Goal: Task Accomplishment & Management: Manage account settings

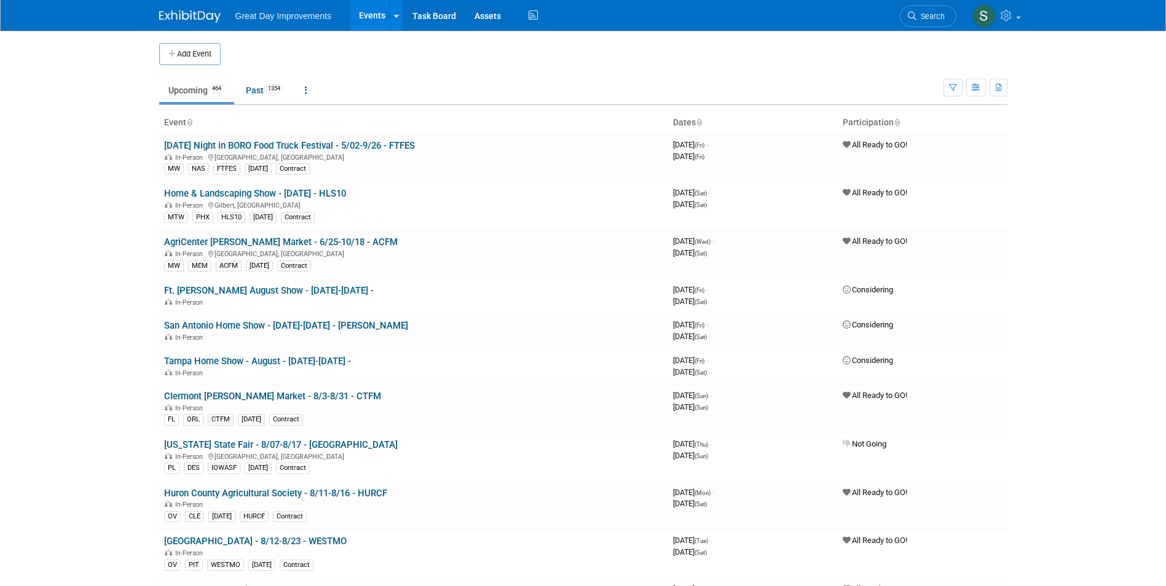
click at [939, 9] on link "Search" at bounding box center [928, 17] width 57 height 22
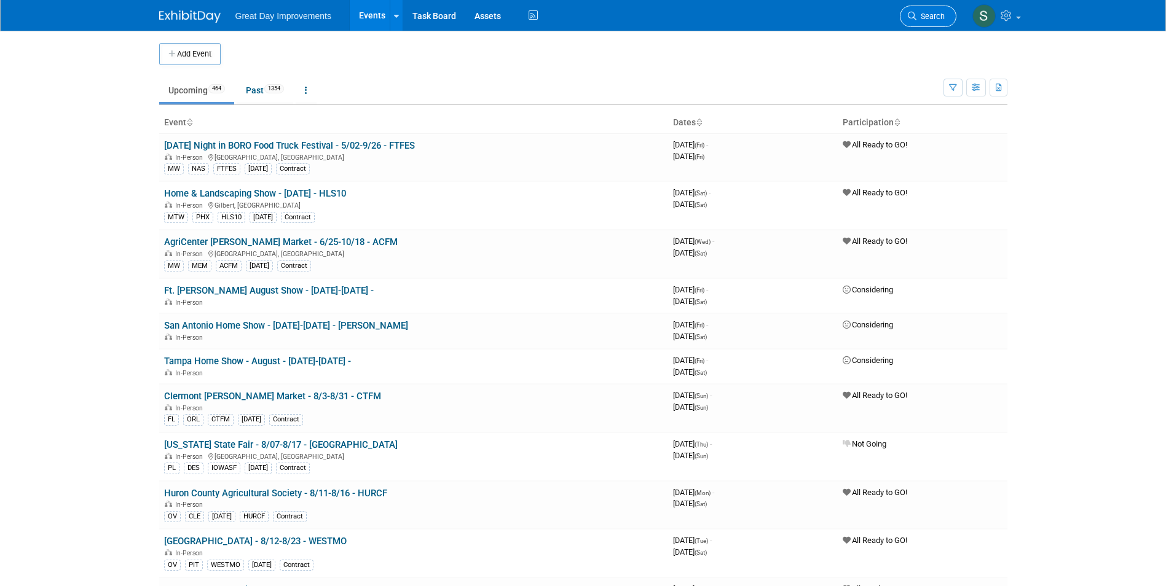
click at [928, 15] on span "Search" at bounding box center [930, 16] width 28 height 9
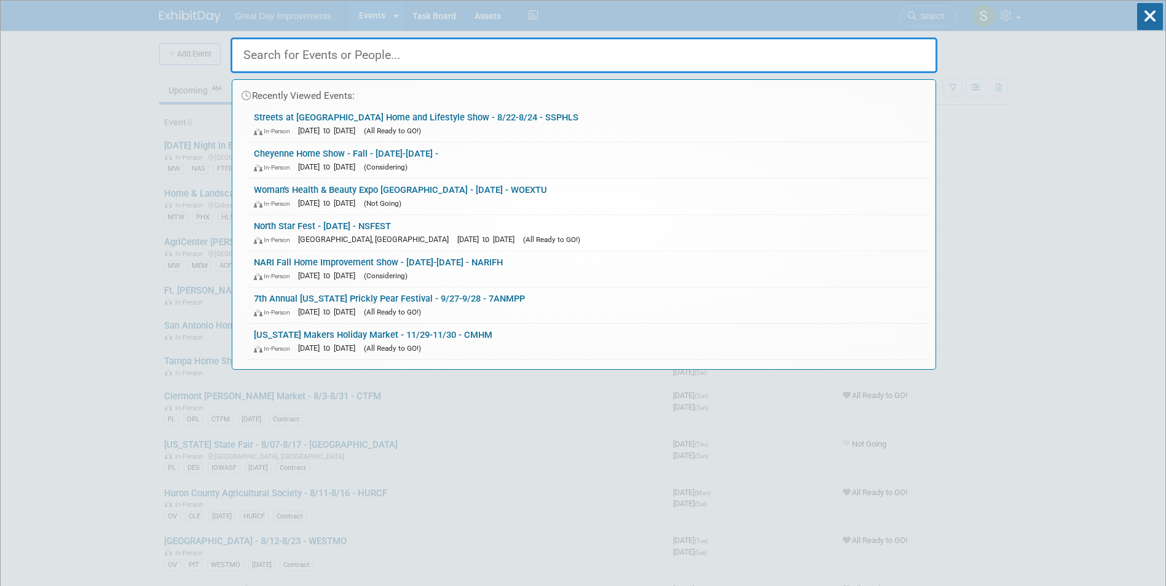
click at [317, 50] on input "text" at bounding box center [583, 55] width 707 height 36
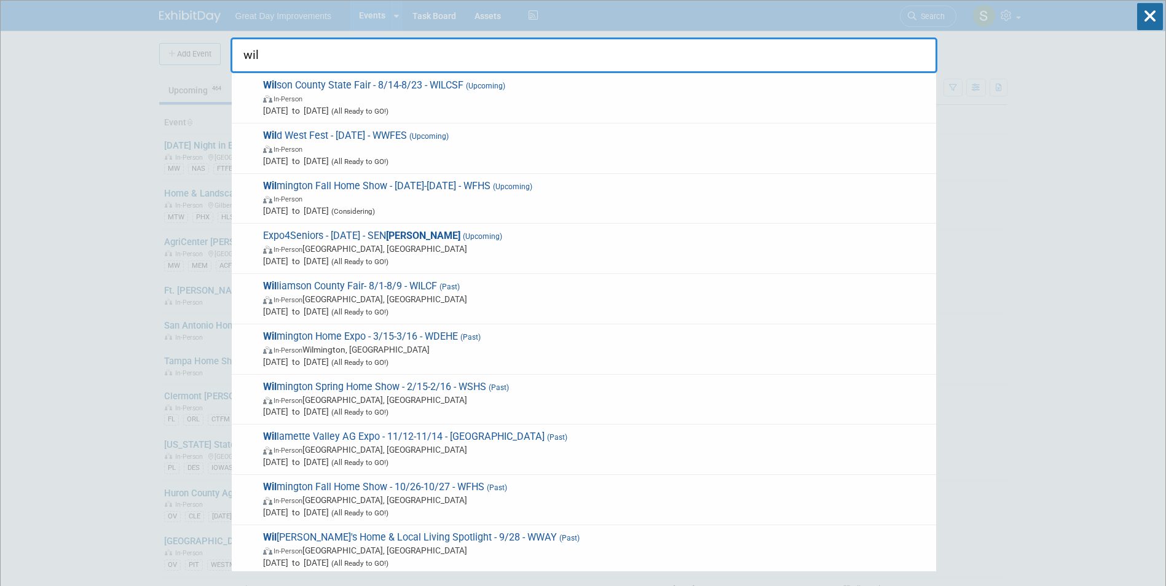
type input "wil"
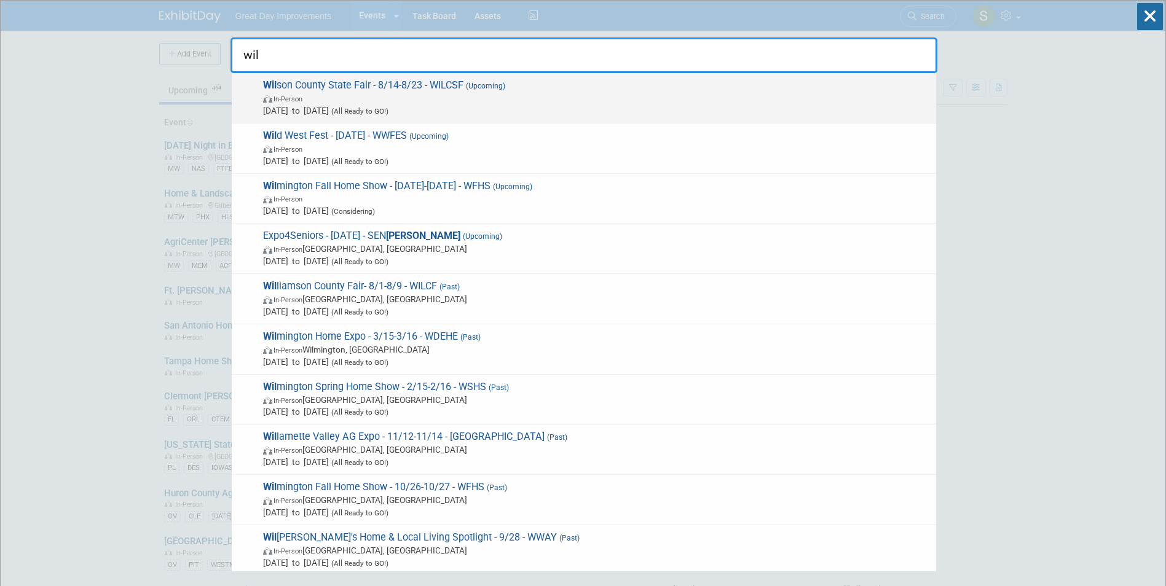
click at [459, 91] on span "Wil son County State Fair - 8/14-8/23 - WILCSF (Upcoming) In-Person Aug 14, 202…" at bounding box center [594, 97] width 671 height 37
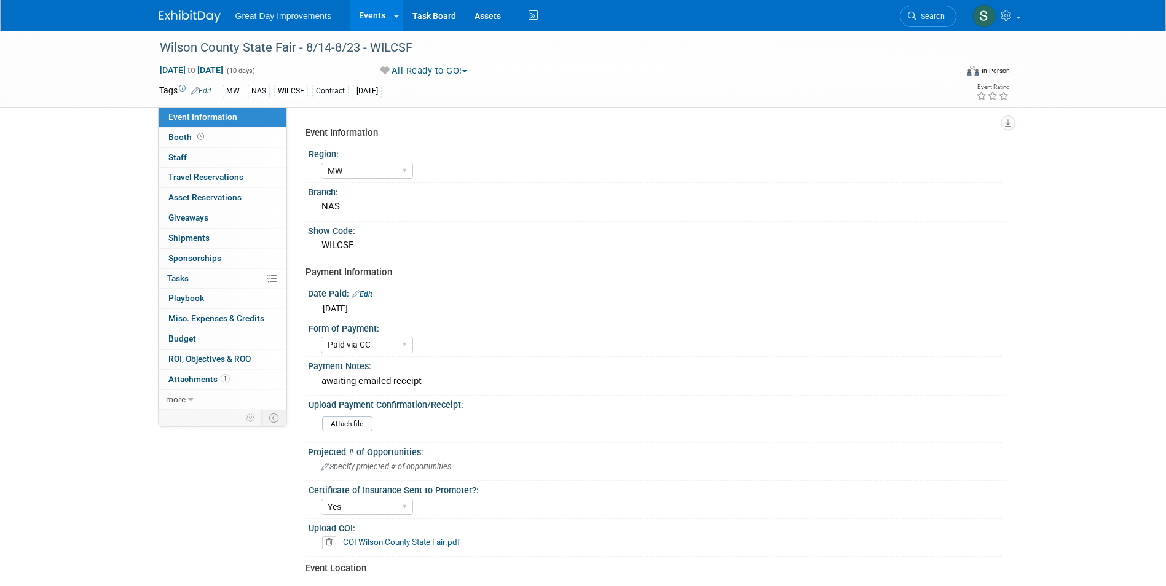
select select "MW"
select select "Paid via CC"
select select "Yes"
click at [369, 39] on div "Wilson County State Fair - 8/14-8/23 - WILCSF" at bounding box center [547, 48] width 782 height 22
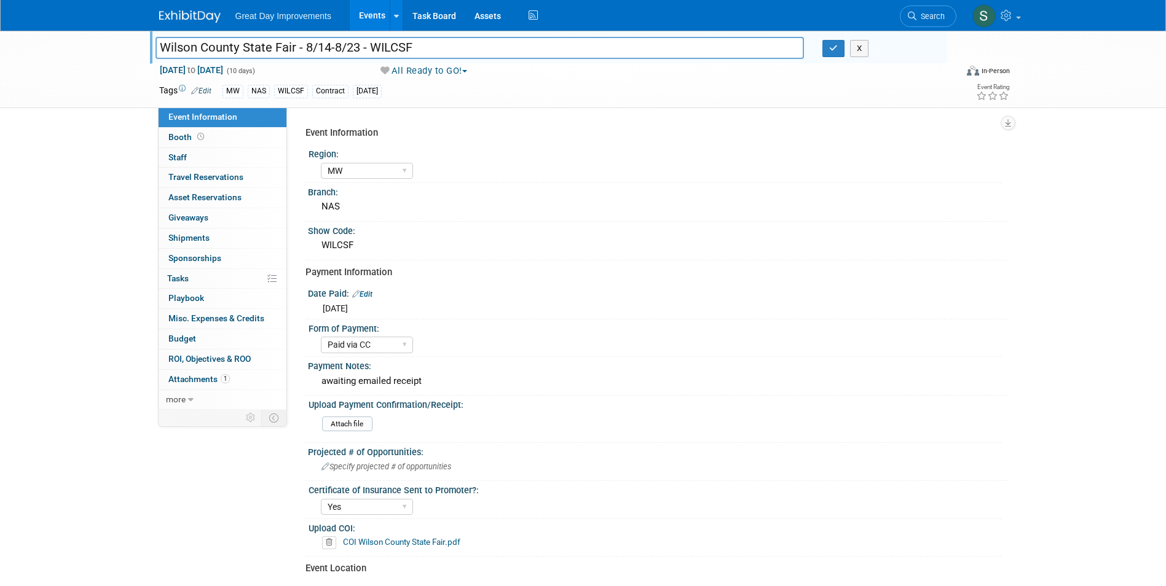
click at [403, 48] on input "Wilson County State Fair - 8/14-8/23 - WILCSF" at bounding box center [480, 48] width 649 height 22
type input "Wilson County State Fair - 8/14-8/23 - WILSCF"
click at [830, 47] on icon "button" at bounding box center [833, 48] width 9 height 8
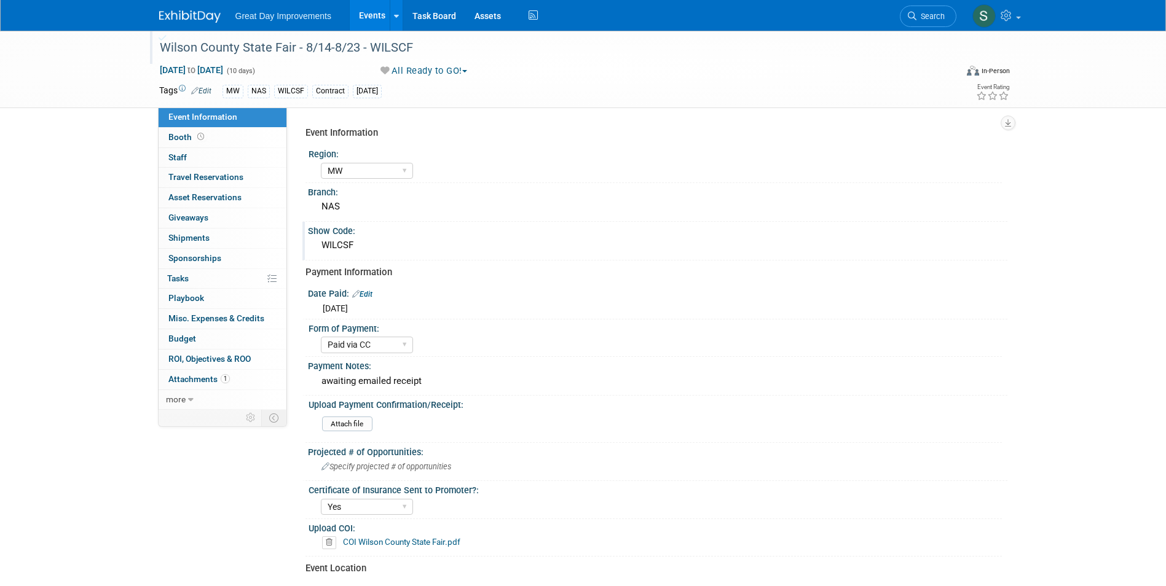
click at [342, 245] on div "WILCSF" at bounding box center [657, 245] width 681 height 19
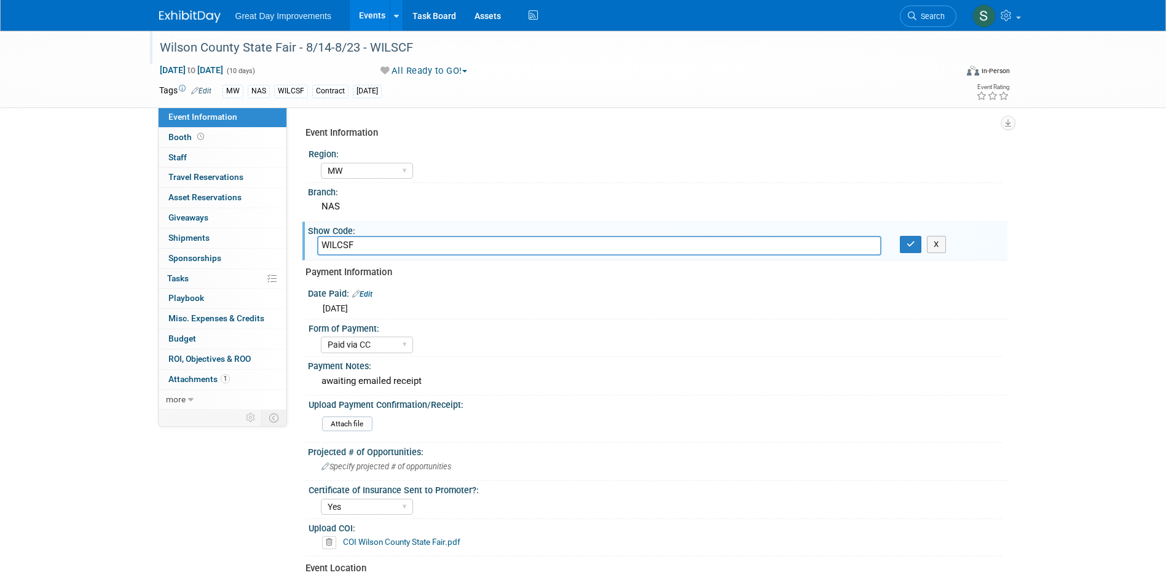
click at [342, 245] on input "WILCSF" at bounding box center [599, 245] width 564 height 19
type input "WILSCF"
click at [913, 242] on icon "button" at bounding box center [911, 244] width 9 height 8
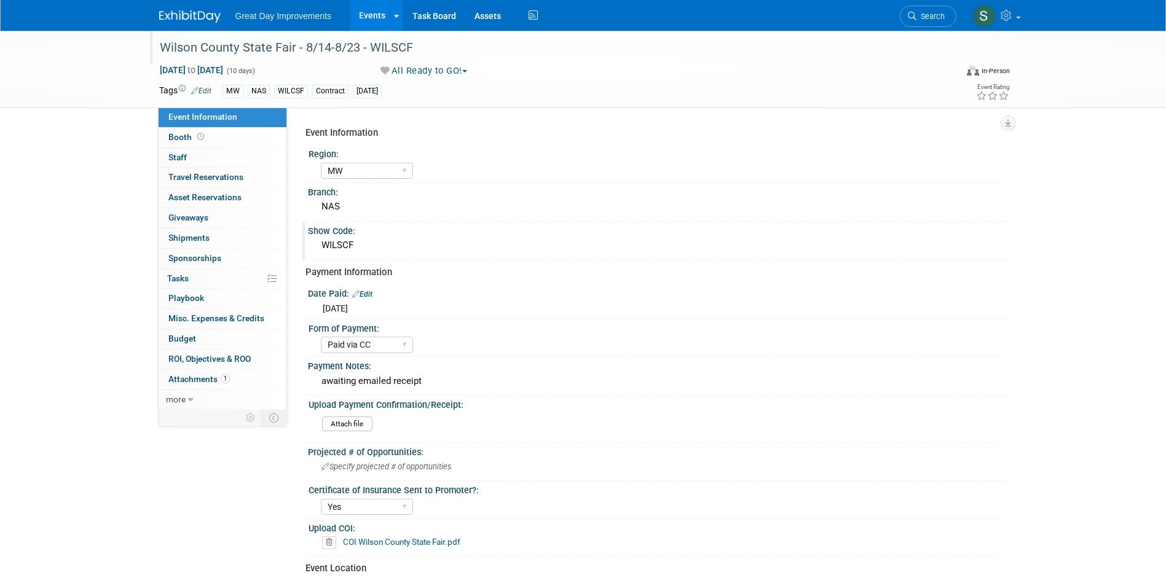
click at [178, 18] on img at bounding box center [189, 16] width 61 height 12
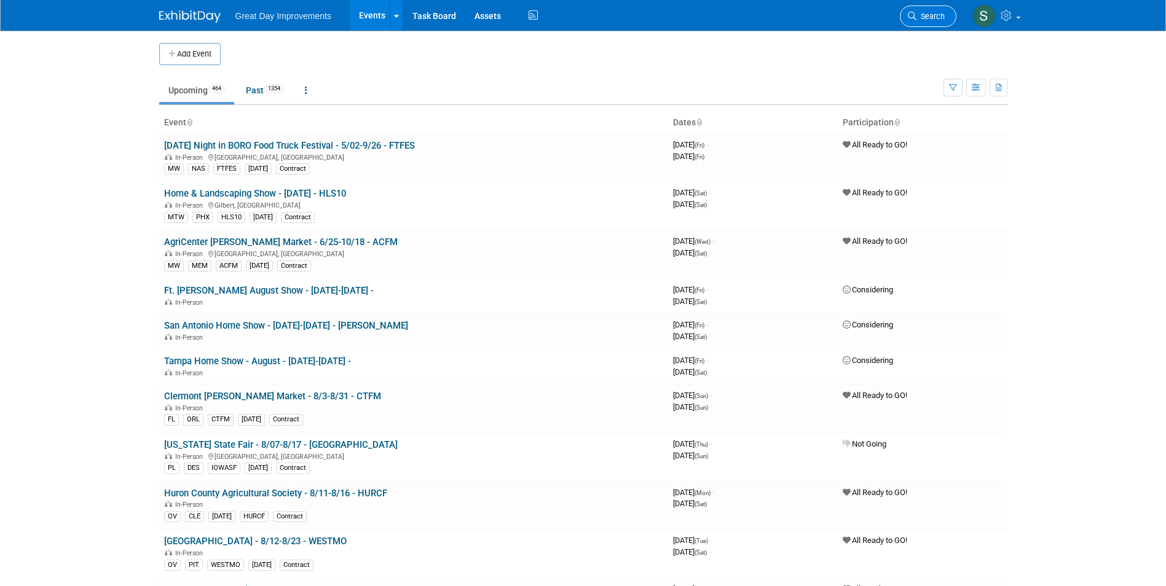
click at [931, 16] on span "Search" at bounding box center [930, 16] width 28 height 9
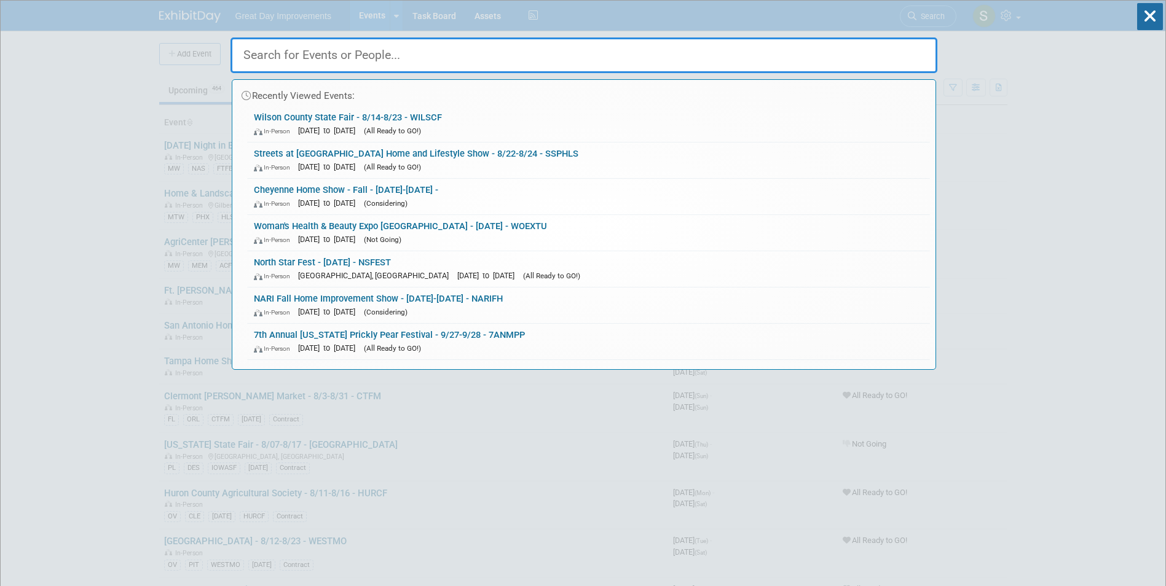
click at [360, 119] on link "Wilson County State Fair - 8/14-8/23 - WILSCF In-Person Aug 14, 2025 to Aug 23,…" at bounding box center [589, 124] width 682 height 36
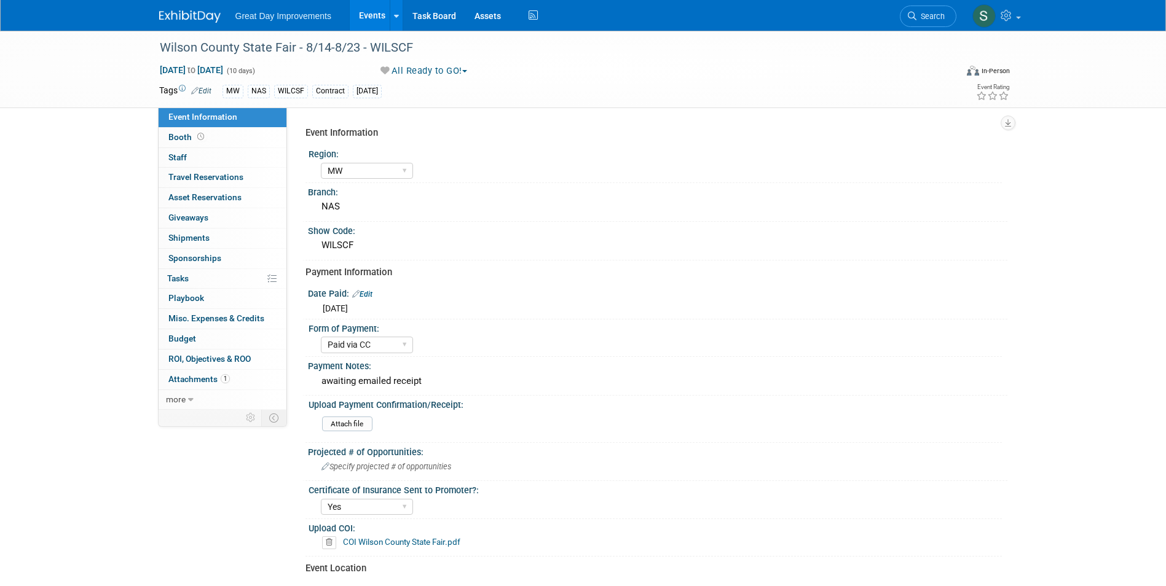
select select "MW"
select select "Paid via CC"
select select "Yes"
click at [392, 46] on div "Wilson County State Fair - 8/14-8/23 - WILSCF" at bounding box center [547, 48] width 782 height 22
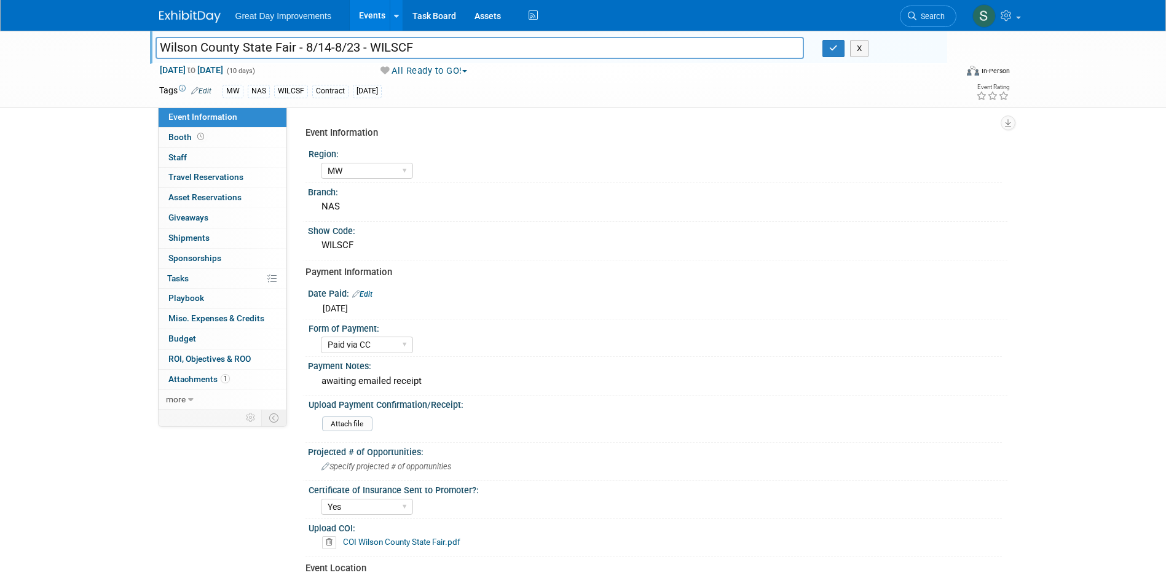
click at [399, 43] on input "Wilson County State Fair - 8/14-8/23 - WILSCF" at bounding box center [480, 48] width 649 height 22
type input "Wilson County State Fair - 8/14-8/23 - WILCSF"
click at [352, 245] on div "WILSCF" at bounding box center [657, 245] width 681 height 19
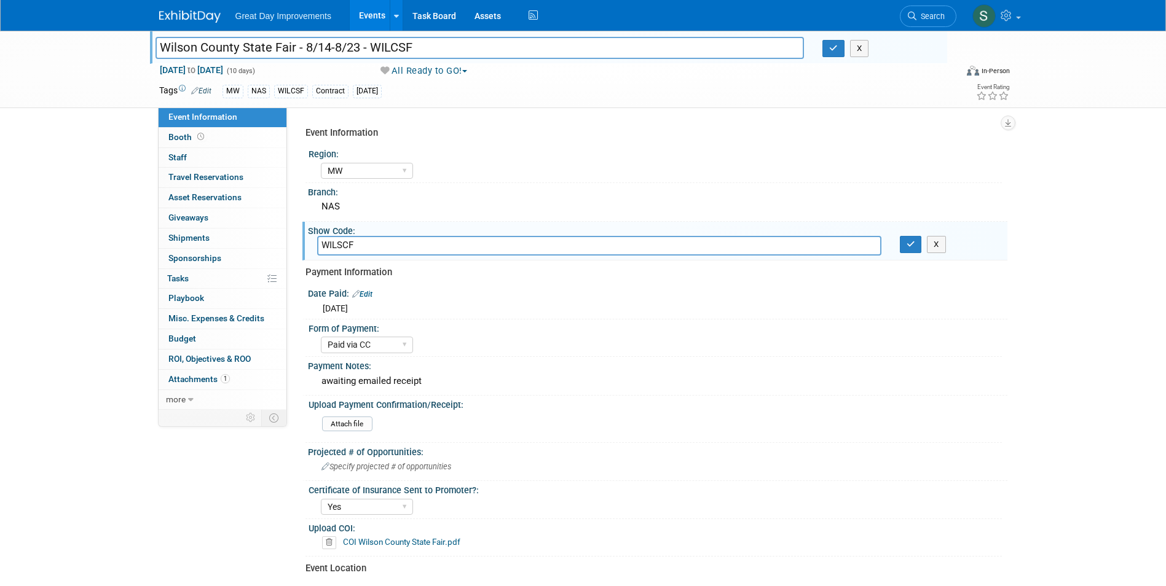
click at [345, 248] on input "WILSCF" at bounding box center [599, 245] width 564 height 19
type input "WILCSF"
click at [1033, 323] on div "Wilson County State Fair - 8/14-8/23 - WILSCF Wilson County State Fair - 8/14-8…" at bounding box center [583, 451] width 1166 height 840
click at [833, 53] on button "button" at bounding box center [833, 48] width 22 height 17
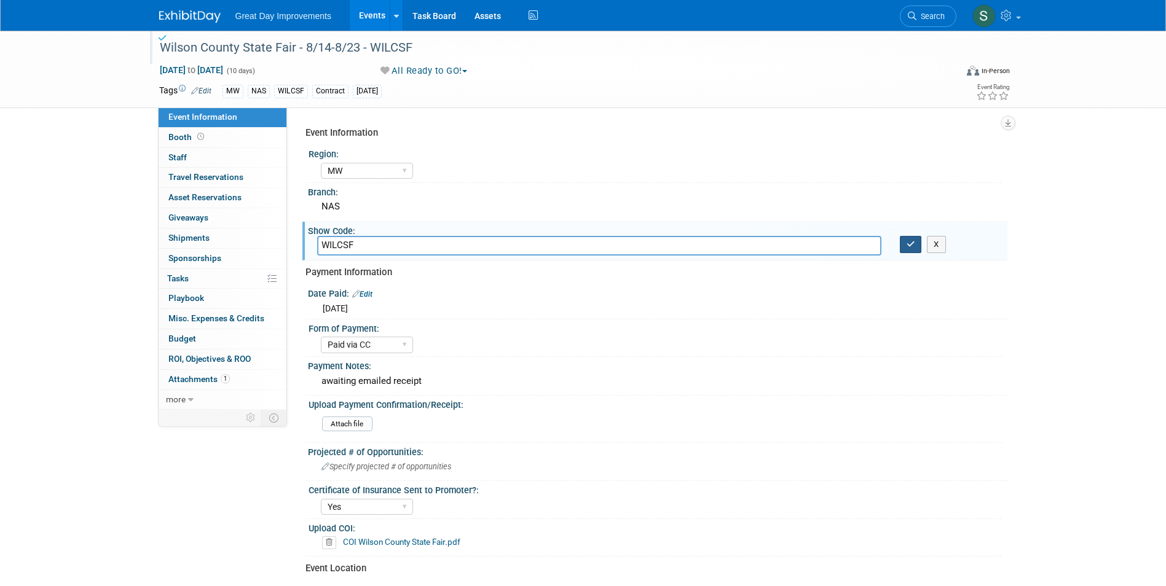
click at [915, 243] on icon "button" at bounding box center [911, 244] width 9 height 8
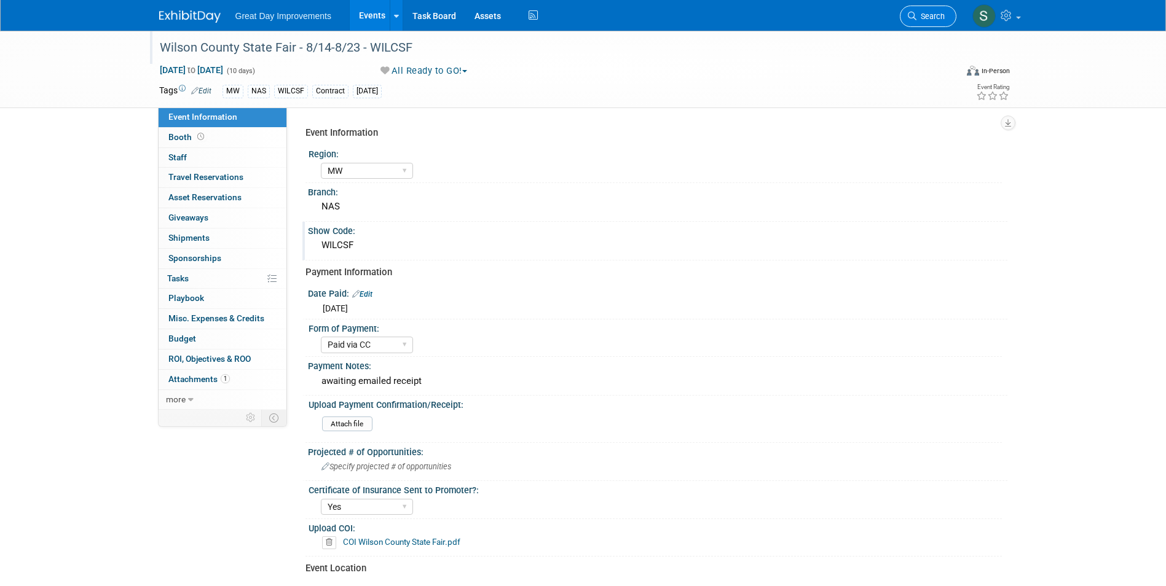
click at [931, 15] on span "Search" at bounding box center [930, 16] width 28 height 9
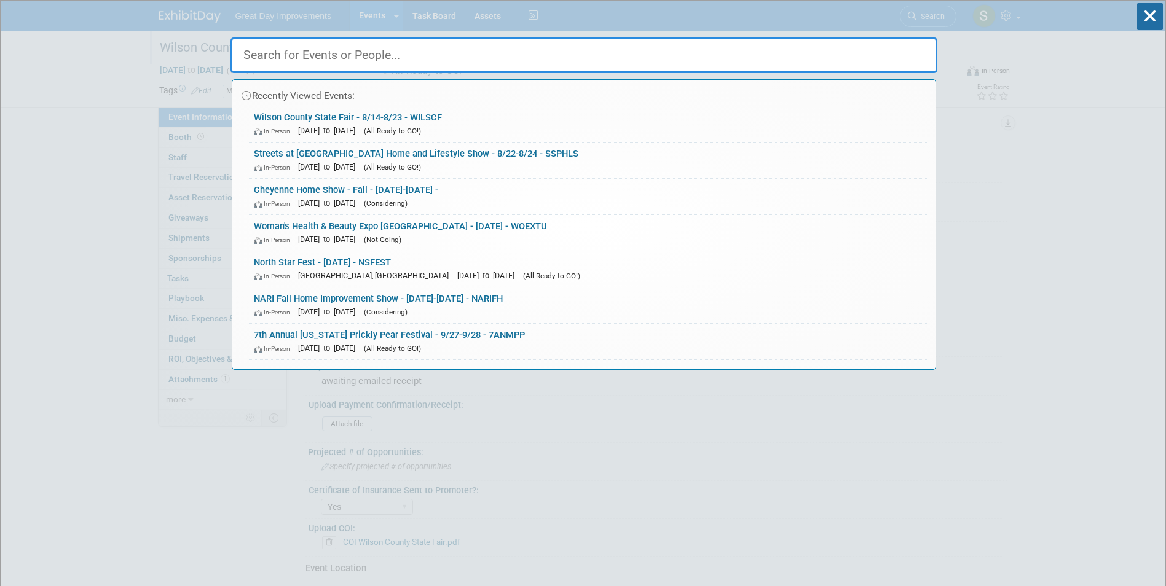
paste input "Central Florida Home & Garden Expo"
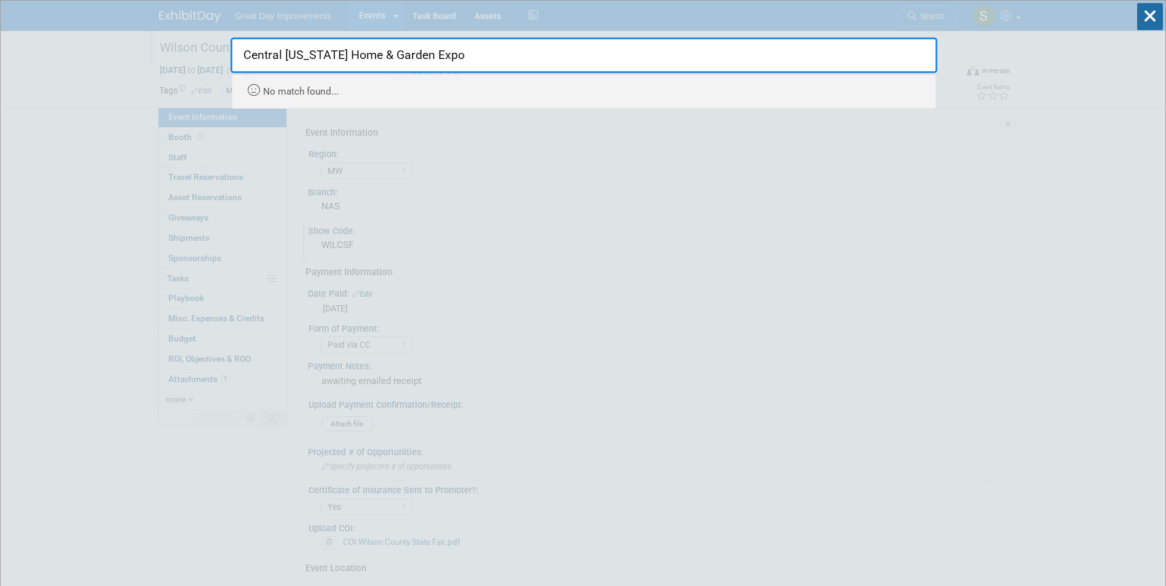
drag, startPoint x: 455, startPoint y: 50, endPoint x: 144, endPoint y: 31, distance: 312.2
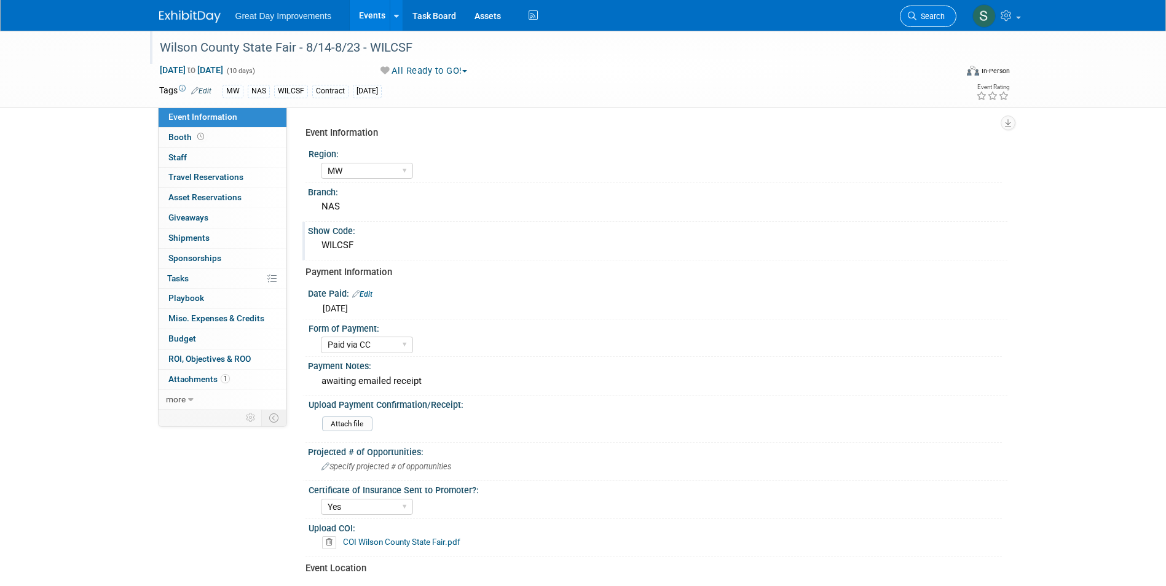
click at [945, 24] on link "Search" at bounding box center [928, 17] width 57 height 22
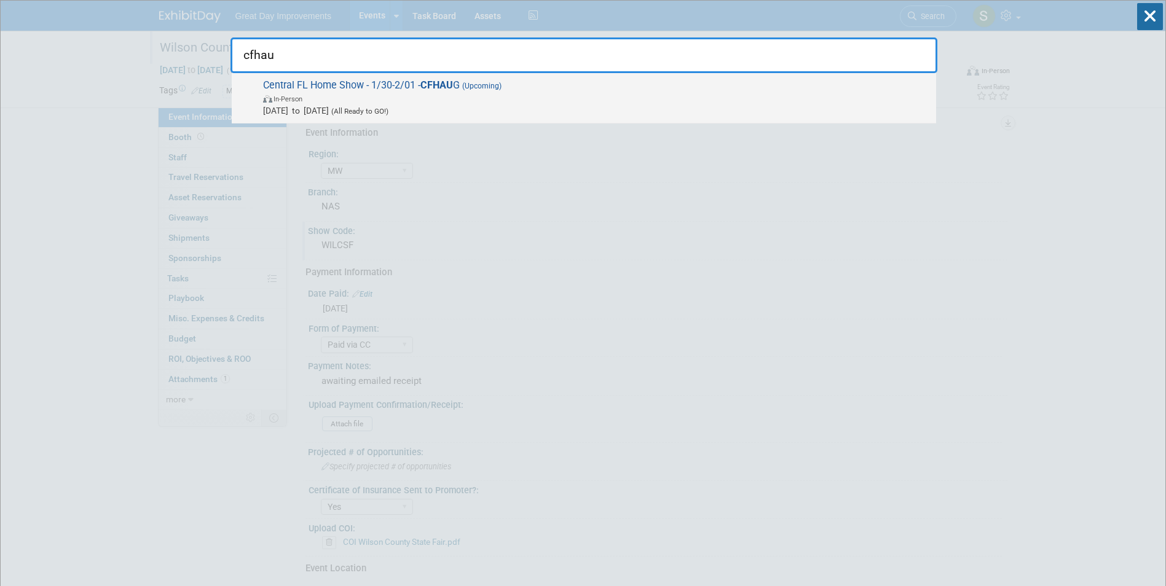
type input "cfhau"
click at [554, 89] on span "Central FL Home Show - 1/30-2/01 - CFHAU G (Upcoming) In-Person Jan 30, 2026 to…" at bounding box center [594, 97] width 671 height 37
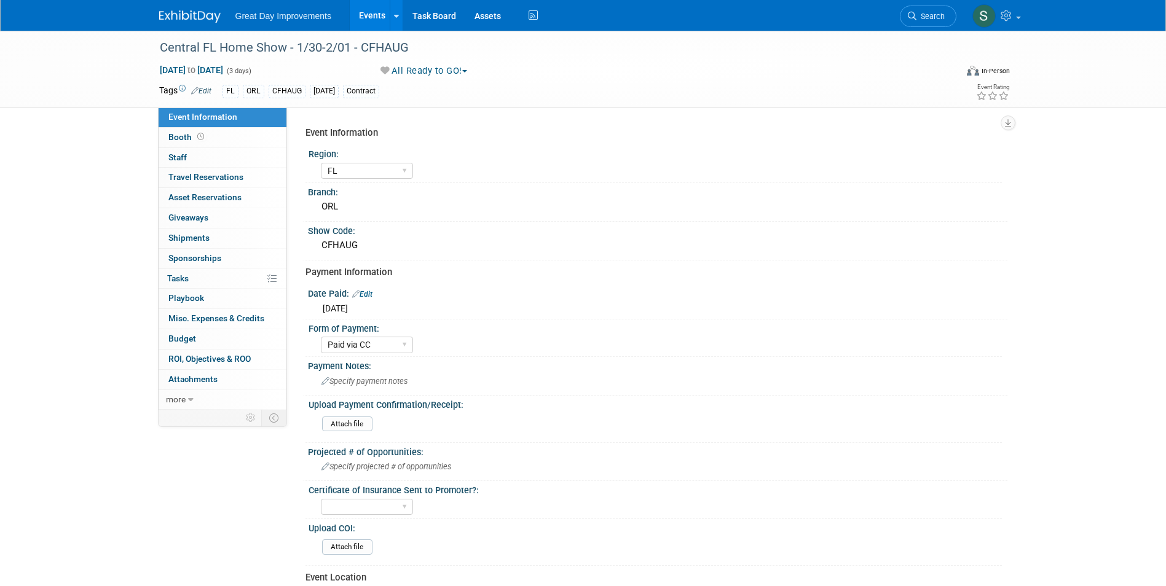
select select "FL"
select select "Paid via CC"
click at [321, 47] on div "Central FL Home Show - 1/30-2/01 - CFHAUG" at bounding box center [547, 48] width 782 height 22
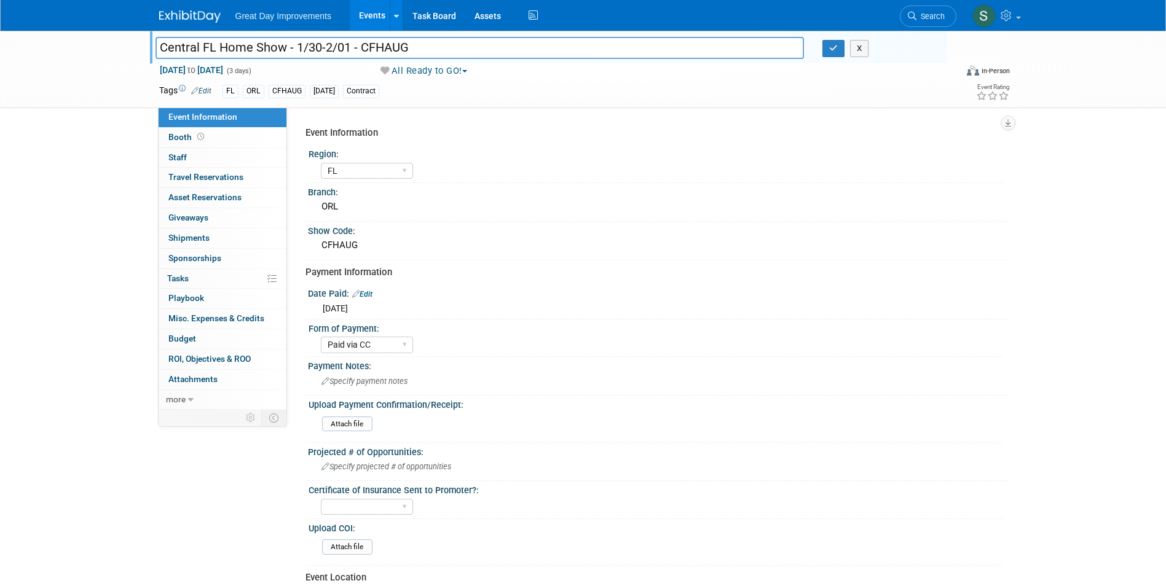
drag, startPoint x: 349, startPoint y: 47, endPoint x: 294, endPoint y: 52, distance: 54.9
click at [294, 52] on input "Central FL Home Show - 1/30-2/01 - CFHAUG" at bounding box center [480, 48] width 649 height 22
type input "Central FL Home Show - 8/16-8/17 - CFHAUG"
drag, startPoint x: 832, startPoint y: 47, endPoint x: 677, endPoint y: 65, distance: 155.9
click at [832, 47] on icon "button" at bounding box center [833, 48] width 9 height 8
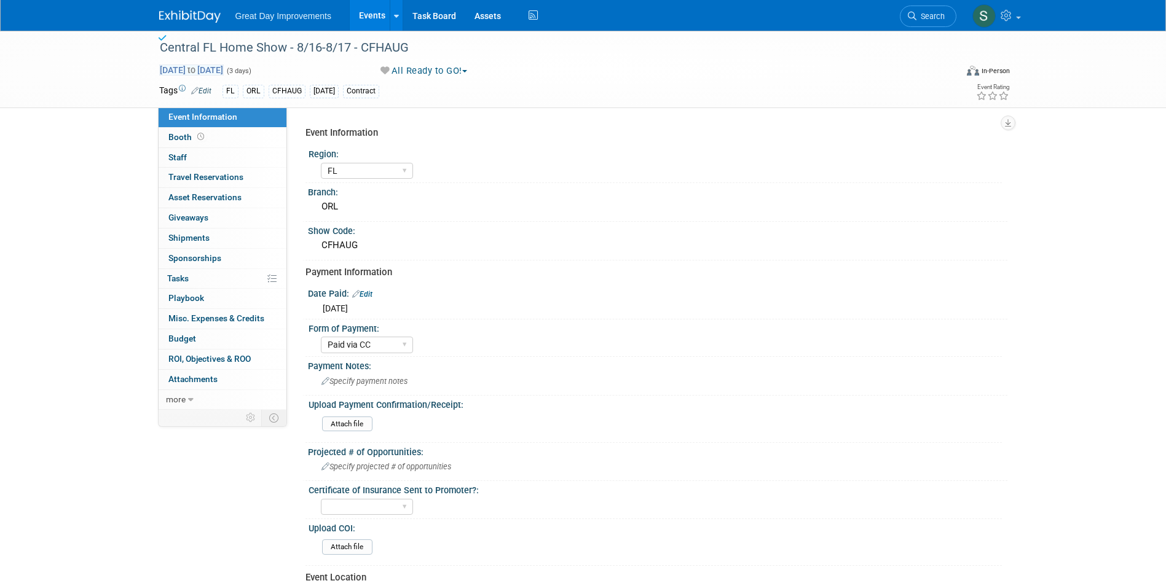
click at [224, 72] on span "Jan 30, 2026 to Feb 1, 2026" at bounding box center [191, 70] width 65 height 11
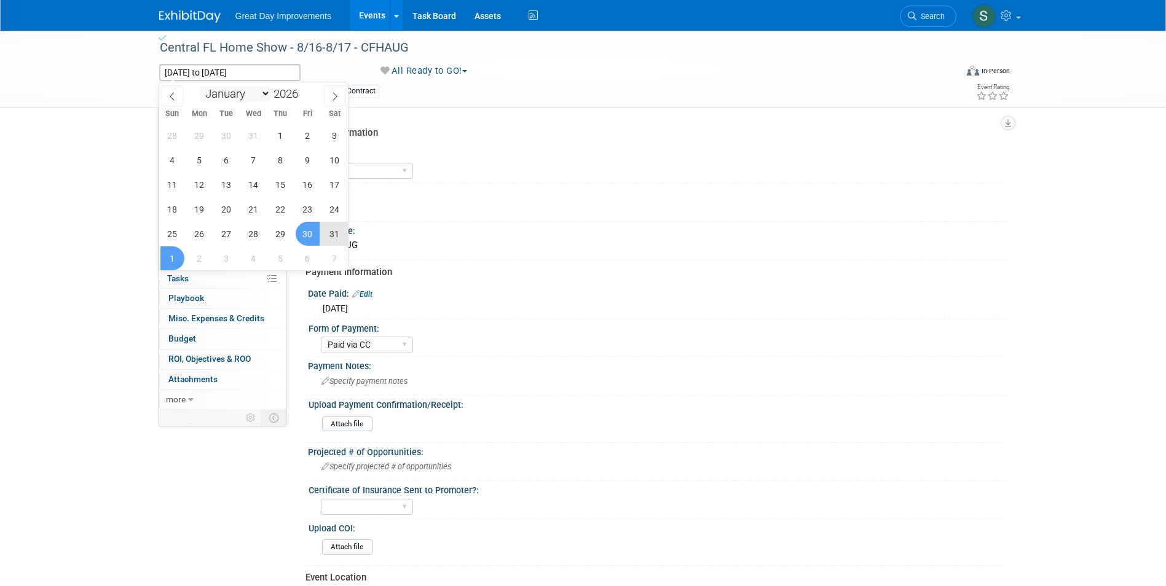
click at [222, 90] on select "January February March April May June July August September October November De…" at bounding box center [235, 93] width 71 height 15
select select "7"
click at [200, 86] on select "January February March April May June July August September October November De…" at bounding box center [235, 93] width 71 height 15
click at [286, 90] on input "2026" at bounding box center [288, 94] width 37 height 14
click at [302, 95] on span at bounding box center [303, 96] width 9 height 7
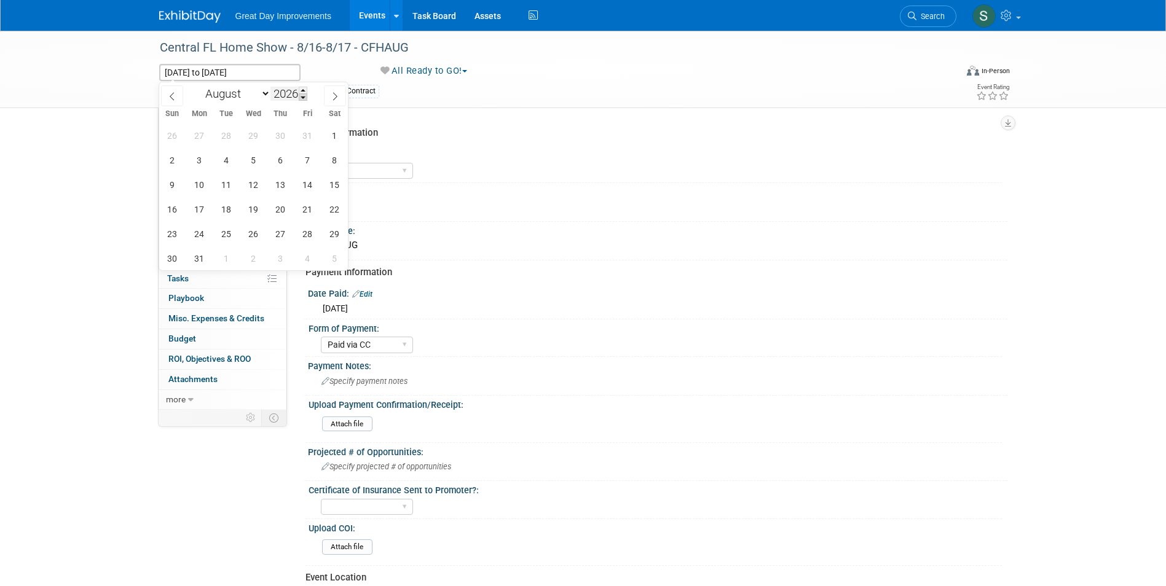
type input "2025"
click at [337, 186] on span "16" at bounding box center [335, 185] width 24 height 24
type input "Aug 16, 2025"
click at [172, 212] on span "17" at bounding box center [172, 209] width 24 height 24
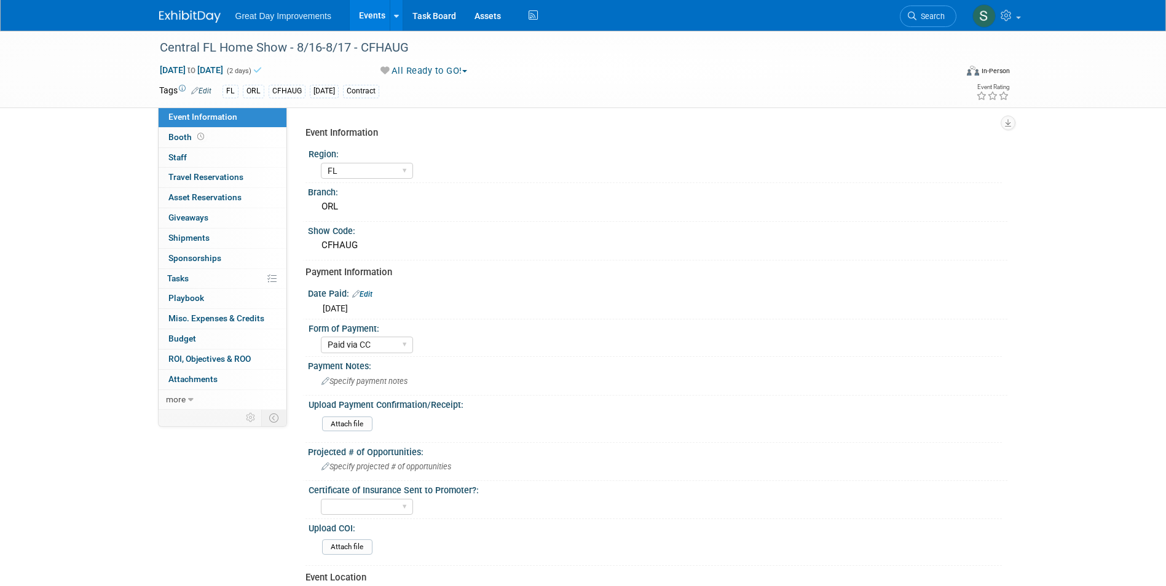
click at [545, 139] on div "Event Information" at bounding box center [651, 133] width 693 height 13
click at [196, 16] on img at bounding box center [189, 16] width 61 height 12
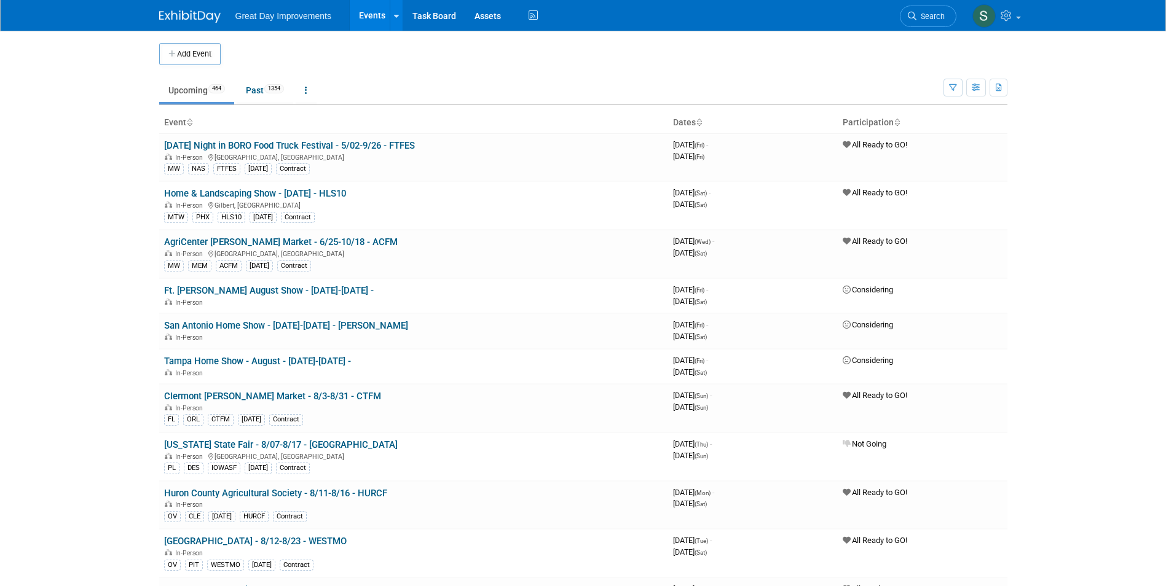
click at [170, 16] on img at bounding box center [189, 16] width 61 height 12
